Goal: Task Accomplishment & Management: Manage account settings

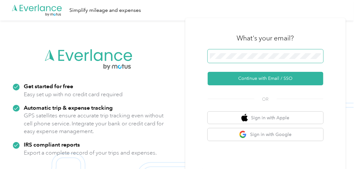
click at [236, 53] on span at bounding box center [266, 55] width 116 height 13
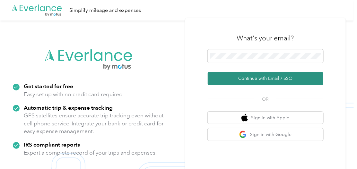
click at [235, 76] on button "Continue with Email / SSO" at bounding box center [266, 78] width 116 height 13
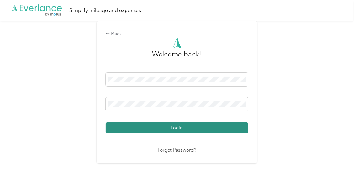
click at [162, 124] on button "Login" at bounding box center [177, 127] width 143 height 11
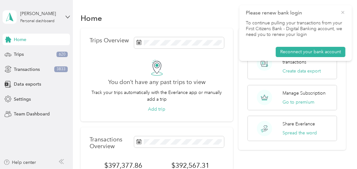
click at [343, 13] on icon at bounding box center [343, 12] width 3 height 3
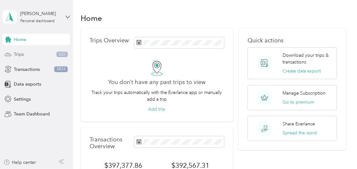
click at [36, 57] on div "Trips 620" at bounding box center [36, 55] width 67 height 12
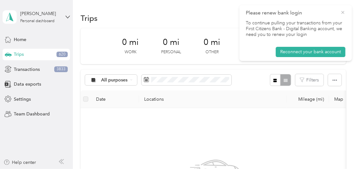
click at [342, 10] on icon at bounding box center [343, 13] width 5 height 6
click at [65, 19] on div "George Come Personal dashboard" at bounding box center [36, 17] width 67 height 22
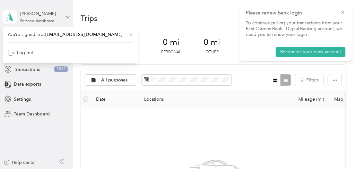
click at [65, 19] on div "George Come Personal dashboard" at bounding box center [36, 17] width 67 height 22
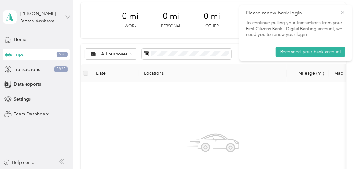
scroll to position [64, 0]
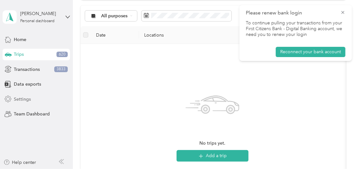
click at [28, 99] on span "Settings" at bounding box center [22, 99] width 17 height 7
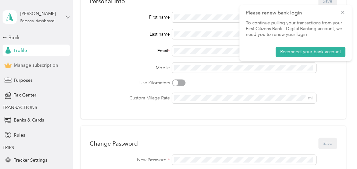
click at [39, 64] on span "Manage subscription" at bounding box center [36, 65] width 44 height 7
